Goal: Task Accomplishment & Management: Use online tool/utility

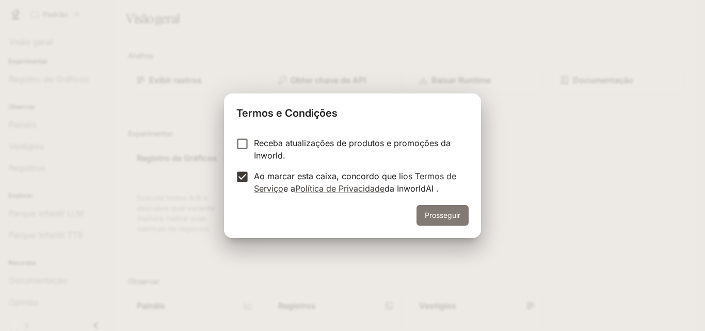
click at [433, 217] on font "Prosseguir" at bounding box center [443, 215] width 36 height 9
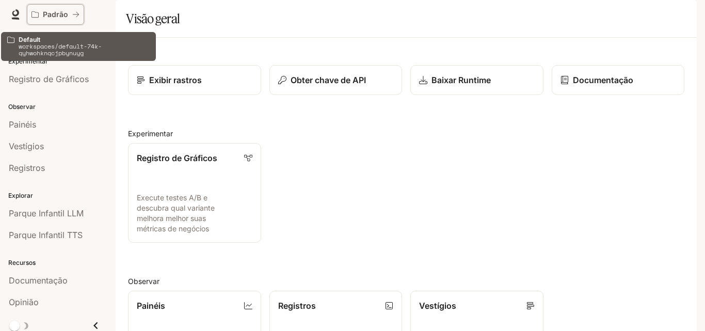
click at [74, 12] on icon "Todos os espaços de trabalho" at bounding box center [75, 14] width 7 height 7
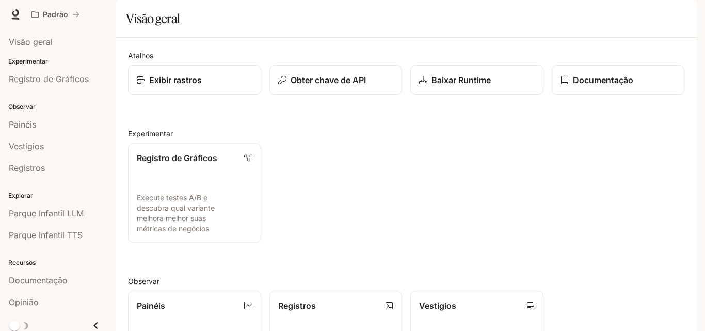
scroll to position [5, 0]
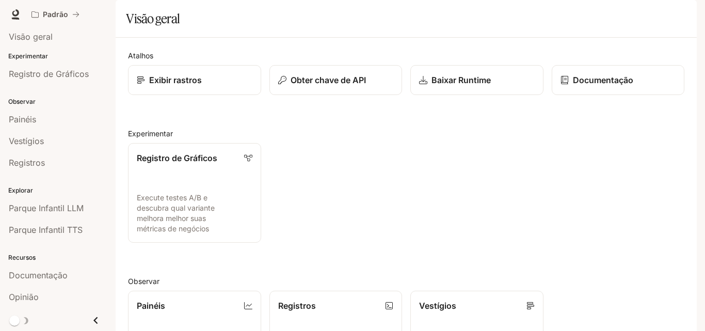
click at [38, 59] on font "Experimentar" at bounding box center [28, 56] width 40 height 8
click at [25, 120] on font "Painéis" at bounding box center [22, 119] width 27 height 10
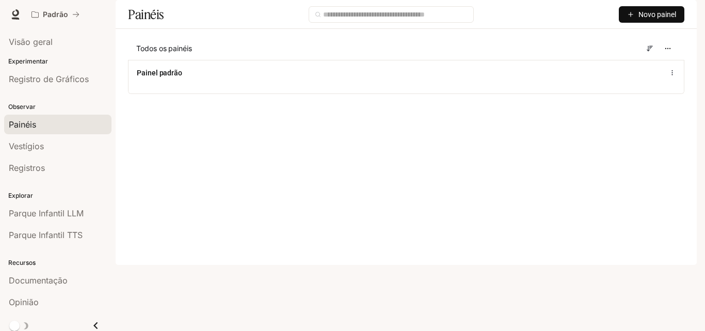
click at [640, 19] on font "Novo painel" at bounding box center [658, 14] width 38 height 8
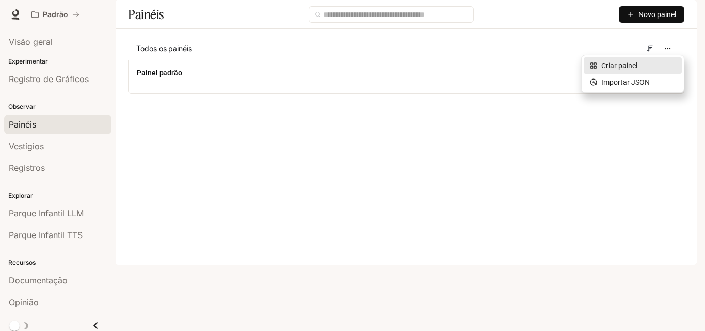
click at [617, 64] on font "Criar painel" at bounding box center [619, 65] width 36 height 8
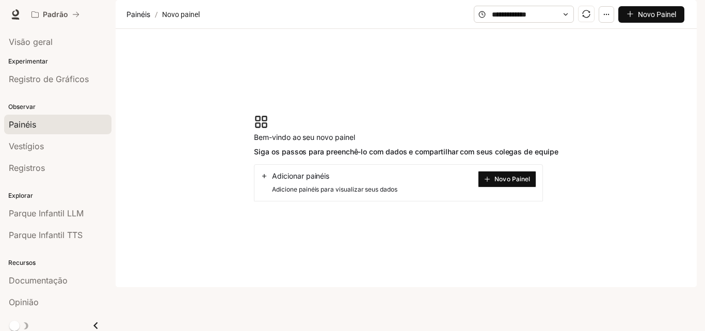
click at [331, 181] on div "Adicionar painéis" at bounding box center [329, 176] width 136 height 10
click at [490, 187] on button "Novo Painel" at bounding box center [507, 179] width 58 height 17
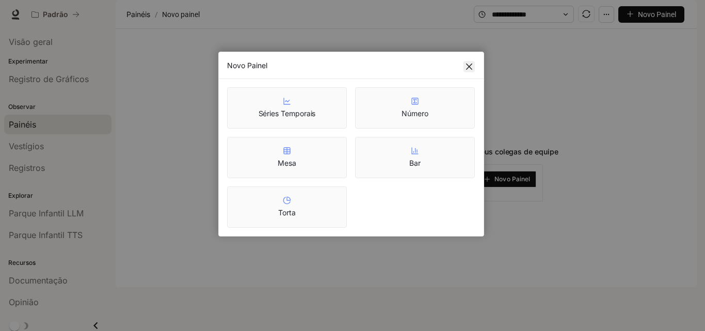
click at [470, 65] on icon "fechar" at bounding box center [469, 67] width 6 height 6
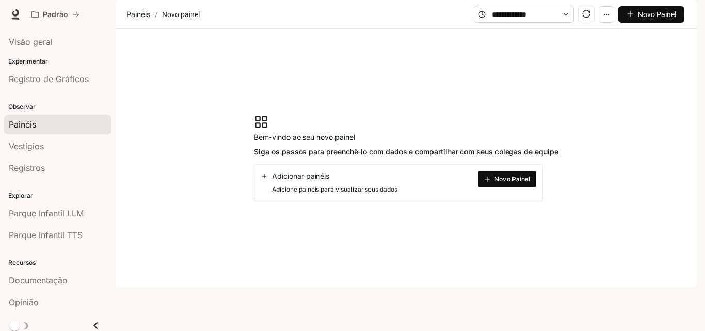
click at [470, 120] on section "Bem-vindo ao seu novo painel Siga os passos para preenchê-lo com dados e compar…" at bounding box center [406, 158] width 581 height 258
